Goal: Find specific page/section: Find specific page/section

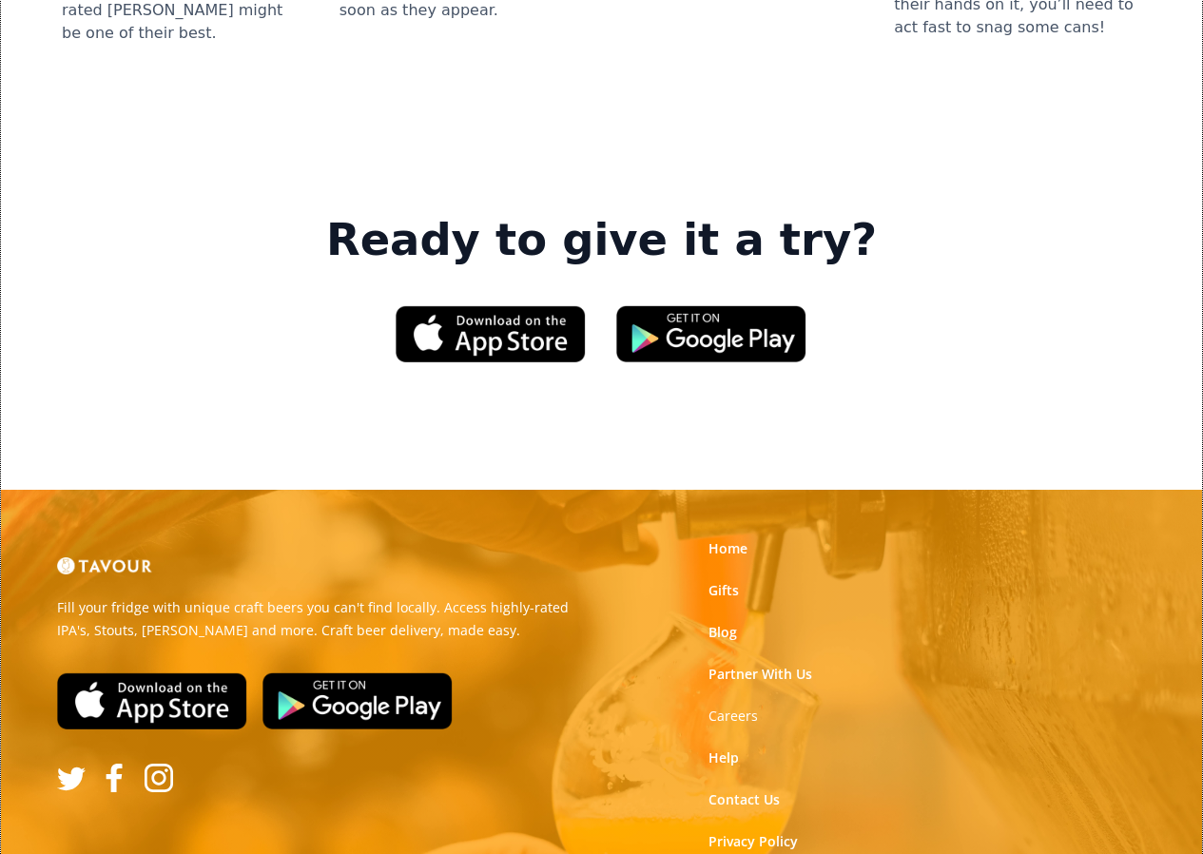
scroll to position [2748, 0]
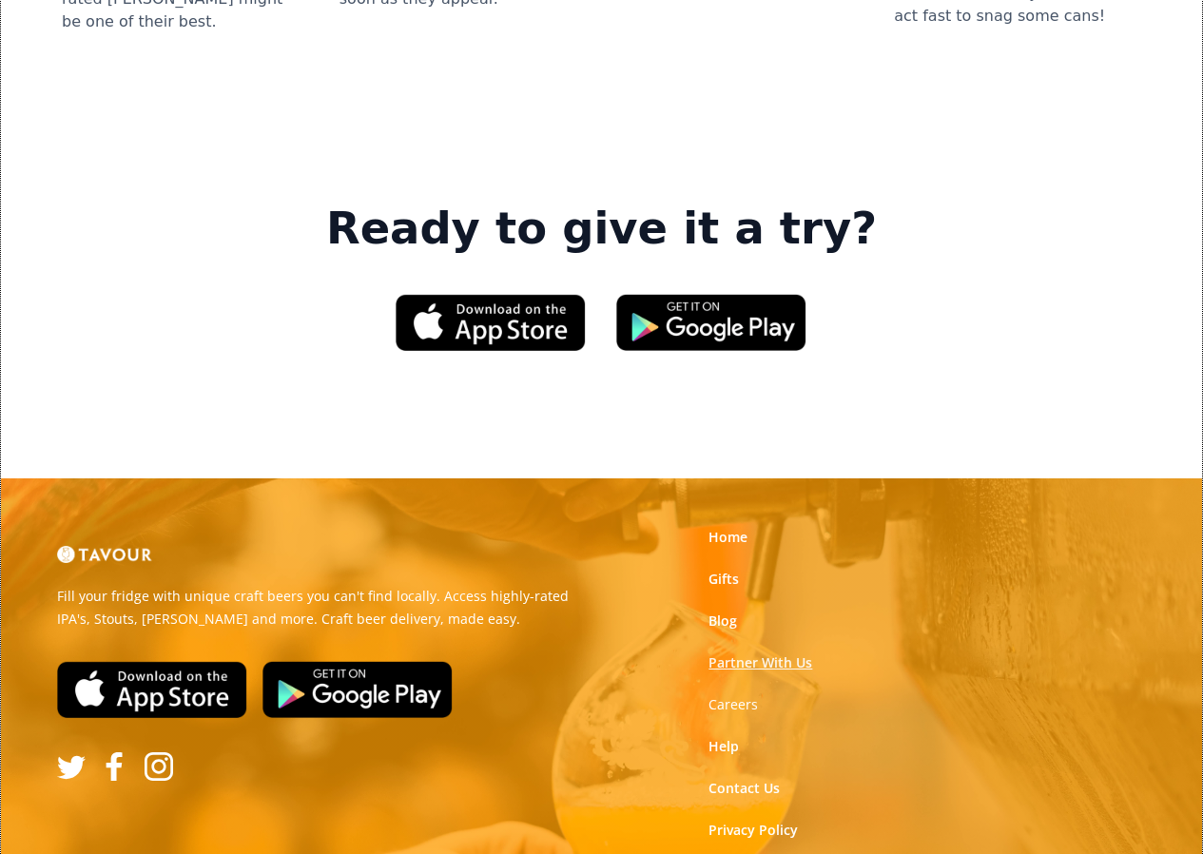
click at [745, 653] on link "Partner With Us" at bounding box center [761, 662] width 104 height 19
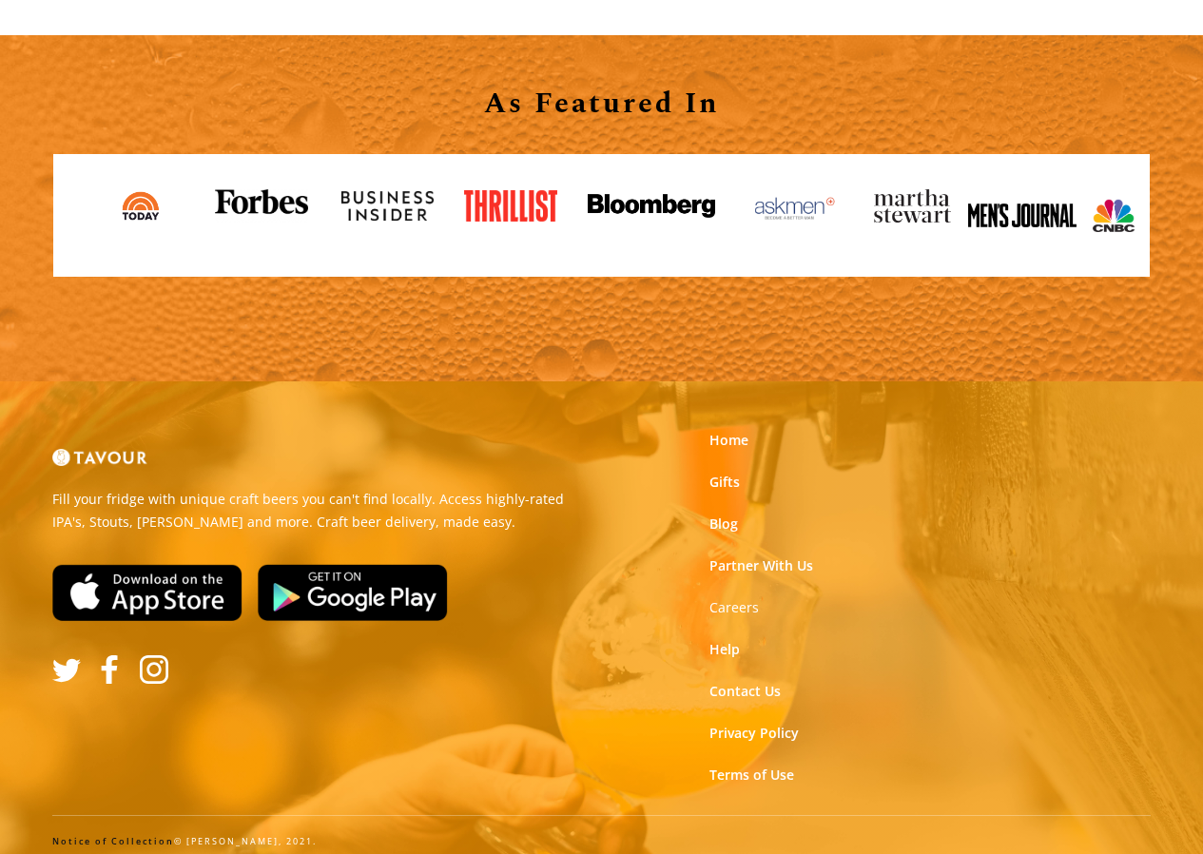
scroll to position [2133, 0]
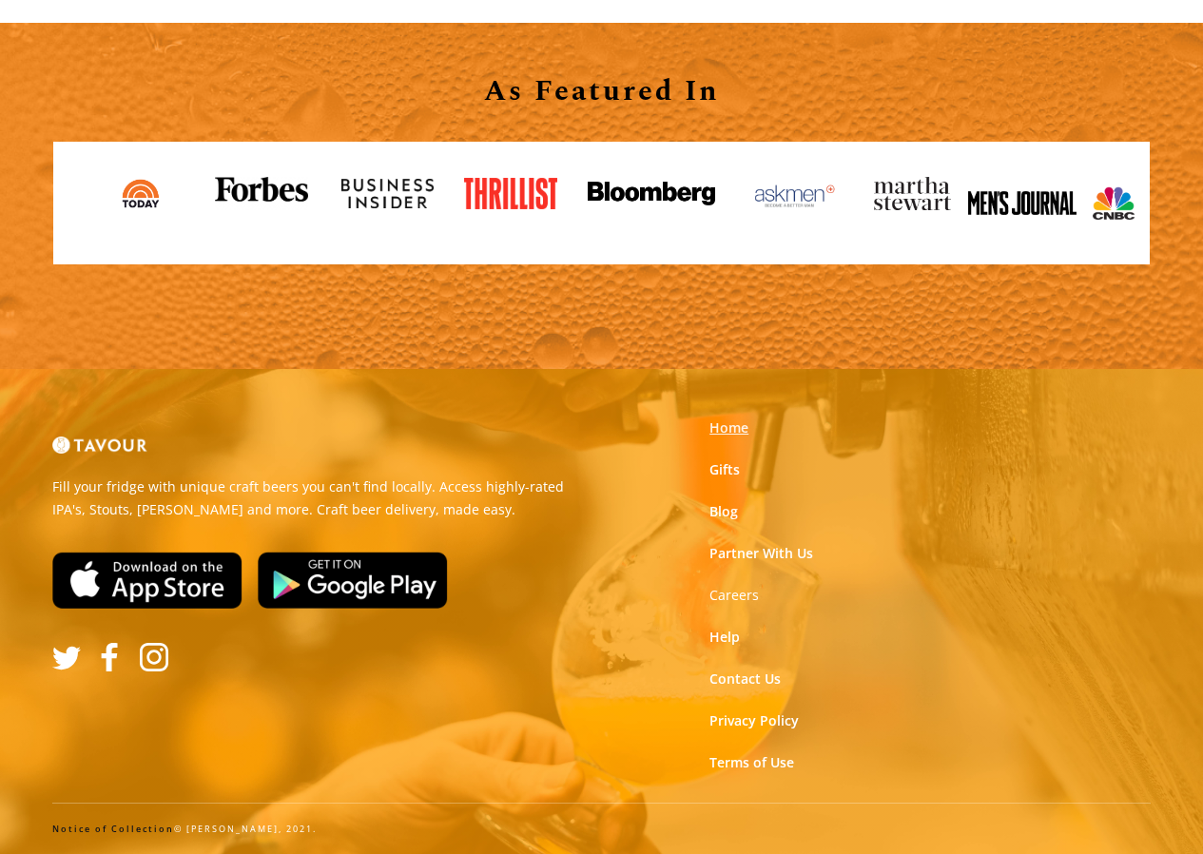
click at [735, 425] on link "Home" at bounding box center [729, 427] width 39 height 19
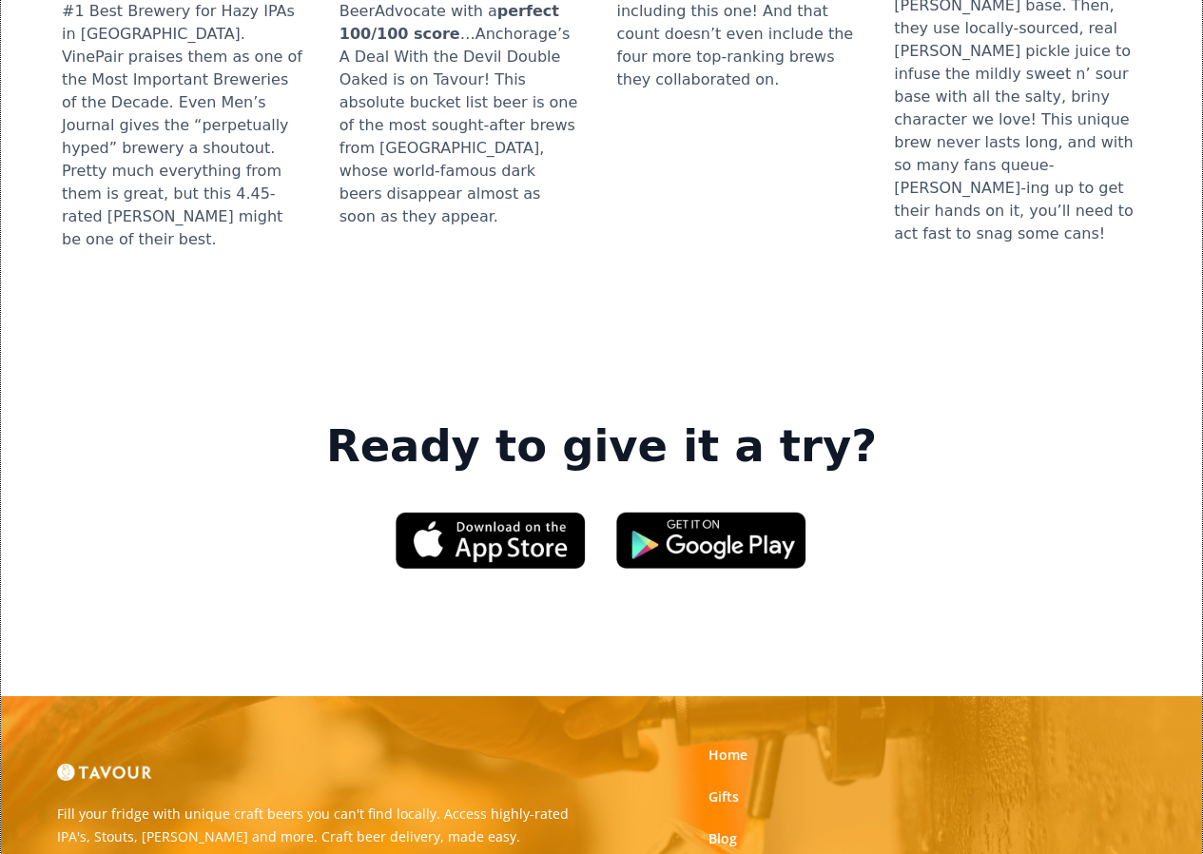
scroll to position [2568, 0]
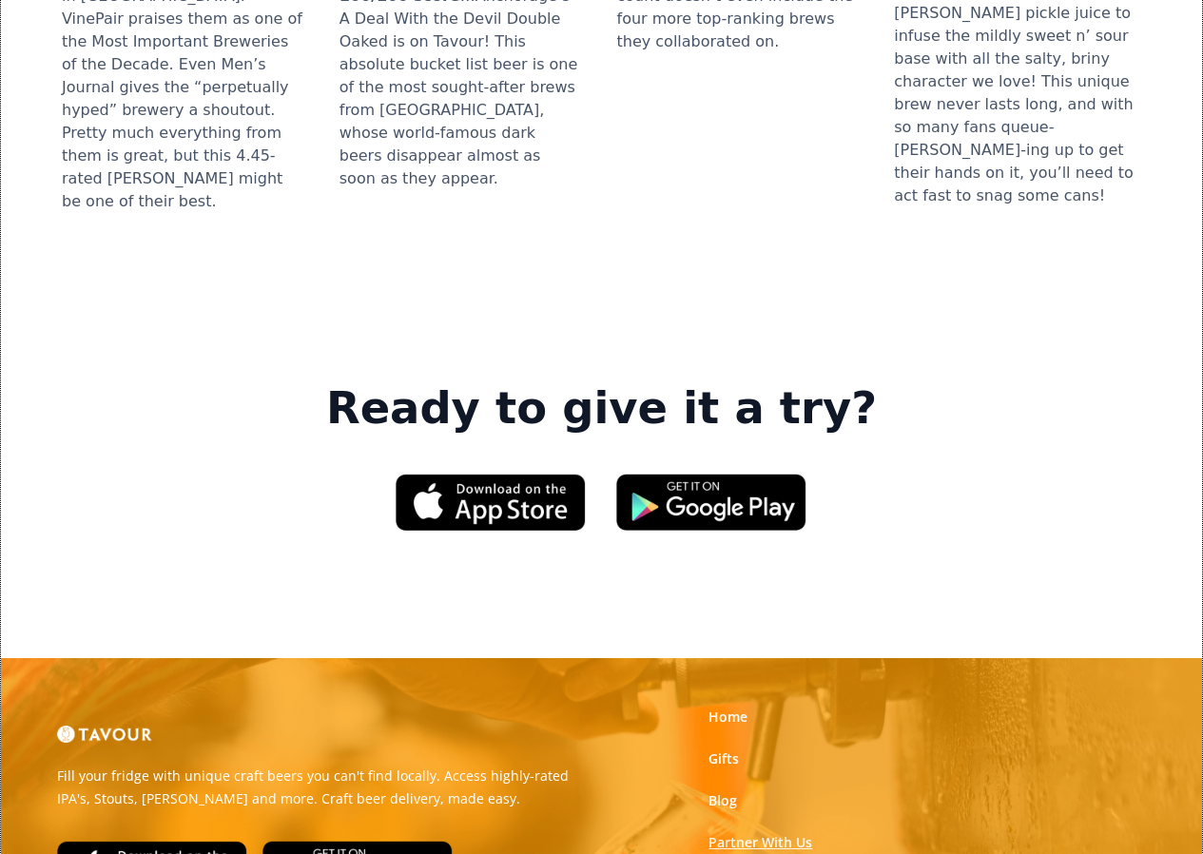
click at [736, 833] on link "Partner With Us" at bounding box center [761, 842] width 104 height 19
